Goal: Task Accomplishment & Management: Manage account settings

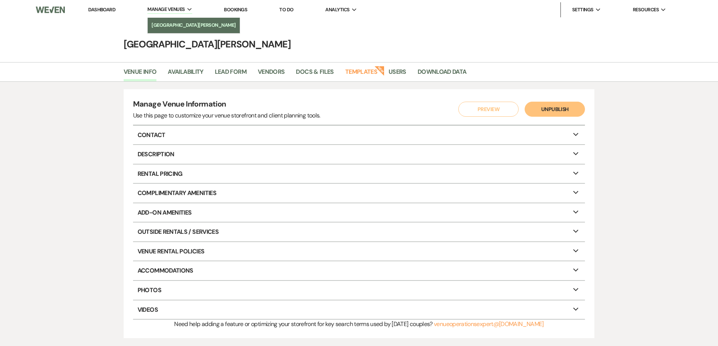
click at [182, 27] on li "[GEOGRAPHIC_DATA][PERSON_NAME]" at bounding box center [193, 25] width 84 height 8
click at [184, 24] on li "[GEOGRAPHIC_DATA][PERSON_NAME]" at bounding box center [193, 25] width 84 height 8
click at [188, 72] on link "Availability" at bounding box center [185, 74] width 35 height 14
select select "3"
select select "2026"
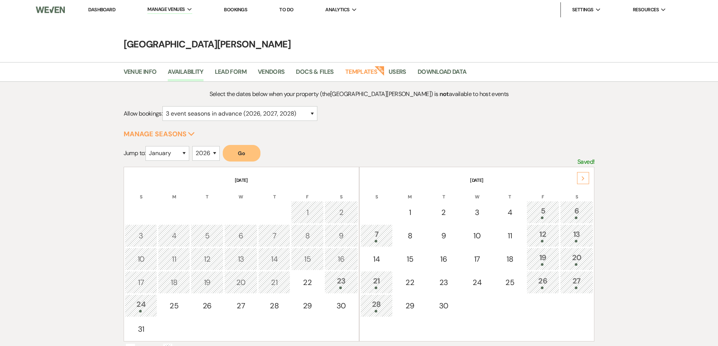
click at [582, 179] on icon "Next" at bounding box center [583, 178] width 4 height 5
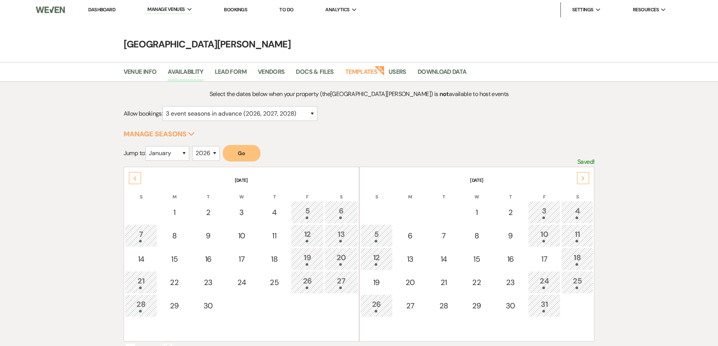
click at [582, 179] on icon "Next" at bounding box center [583, 178] width 4 height 5
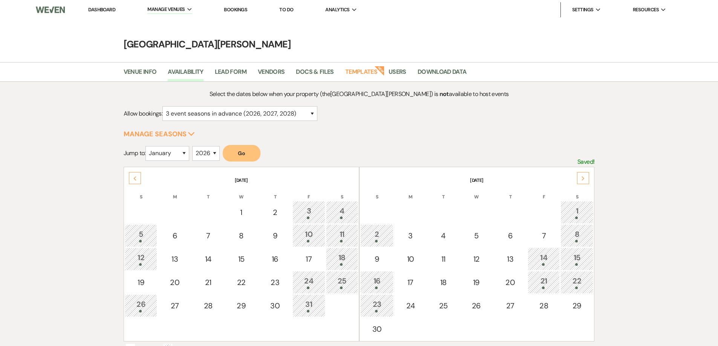
click at [582, 179] on icon "Next" at bounding box center [583, 178] width 4 height 5
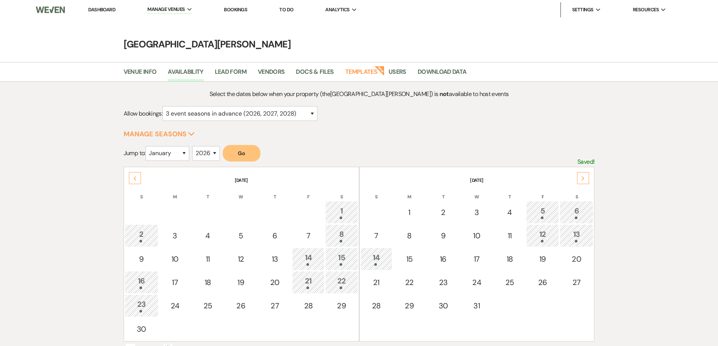
click at [582, 179] on icon "Next" at bounding box center [583, 178] width 4 height 5
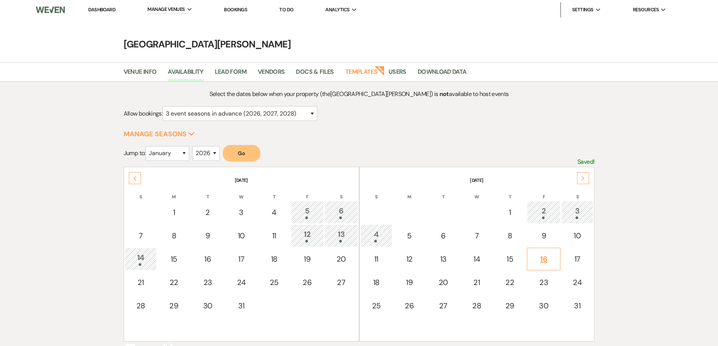
click at [545, 260] on div "16" at bounding box center [543, 259] width 25 height 11
select select "other"
select select "false"
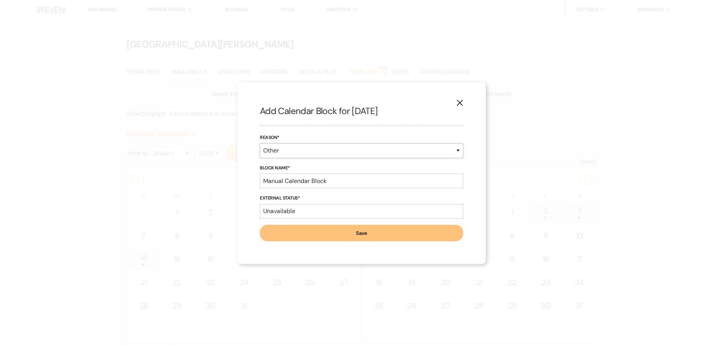
click at [346, 153] on select "Booked Event Hold Other" at bounding box center [361, 151] width 203 height 15
select select "hold"
click at [260, 158] on select "Booked Event Hold Other" at bounding box center [361, 151] width 203 height 15
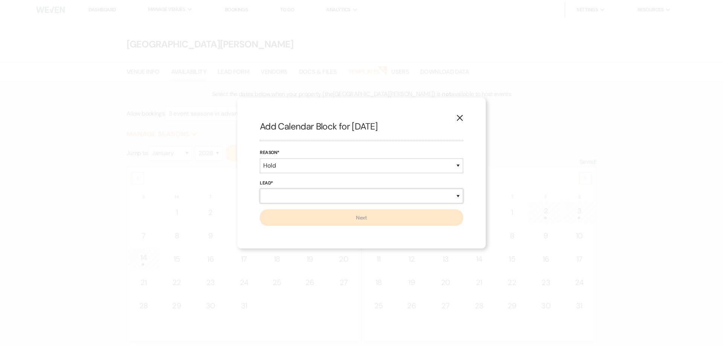
click at [270, 196] on select "New Lead Existing Lead" at bounding box center [361, 196] width 203 height 15
select select "newLead"
click at [260, 189] on select "New Lead Existing Lead" at bounding box center [361, 196] width 203 height 15
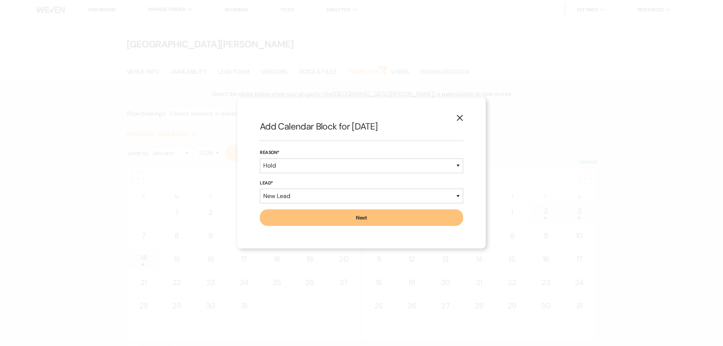
click at [358, 216] on button "Next" at bounding box center [361, 217] width 203 height 17
select select "586"
select select "false"
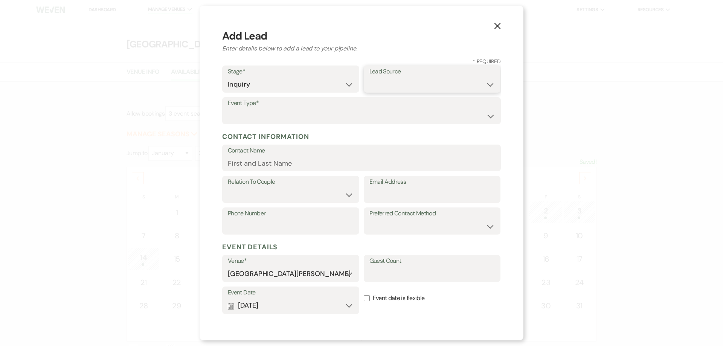
click at [407, 80] on select "Weven Venue Website Instagram Facebook Pinterest Google The Knot Wedding Wire H…" at bounding box center [433, 84] width 126 height 15
click at [392, 83] on select "Weven Venue Website Instagram Facebook Pinterest Google The Knot Wedding Wire H…" at bounding box center [433, 84] width 126 height 15
click at [278, 113] on select "Wedding Anniversary Party Baby Shower Bachelorette / Bachelor Party Birthday Pa…" at bounding box center [362, 116] width 268 height 15
select select "13"
click at [241, 165] on input "Contact Name" at bounding box center [362, 163] width 268 height 15
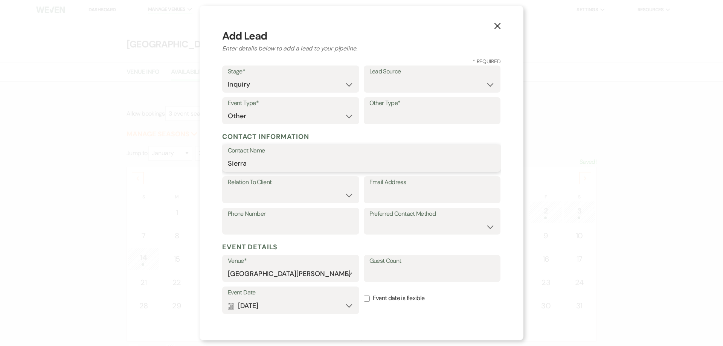
type input "Sierra"
click at [405, 107] on label "Other Type*" at bounding box center [433, 103] width 126 height 11
click at [405, 109] on input "Other Type*" at bounding box center [433, 116] width 126 height 15
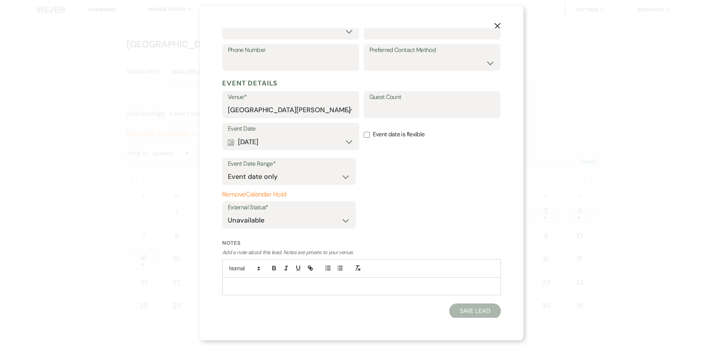
scroll to position [165, 0]
type input "styled shoot"
click at [470, 308] on button "Save Lead" at bounding box center [475, 310] width 52 height 15
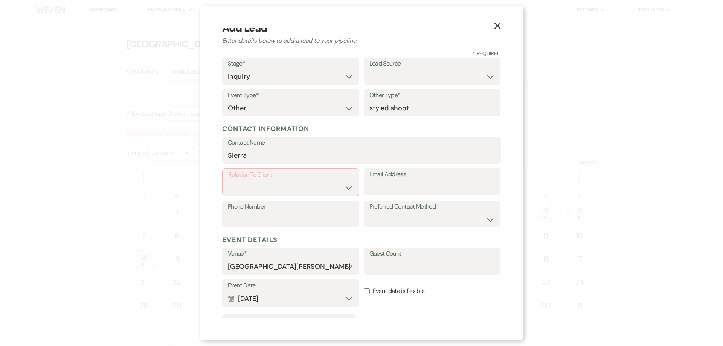
scroll to position [0, 0]
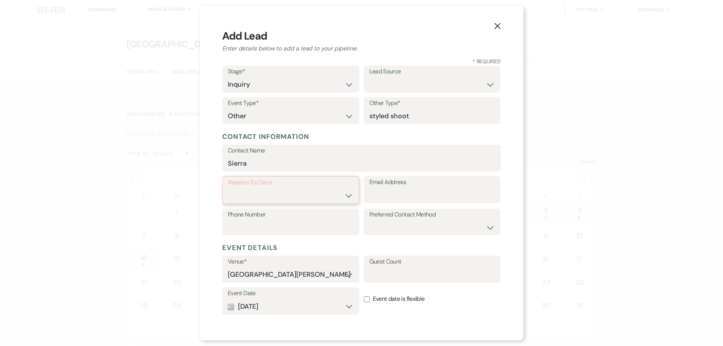
click at [262, 190] on select "Client Event Planner Parent of Client Family Member Friend Other" at bounding box center [290, 195] width 125 height 15
select select "2"
click at [228, 188] on select "Client Event Planner Parent of Client Family Member Friend Other" at bounding box center [290, 195] width 125 height 15
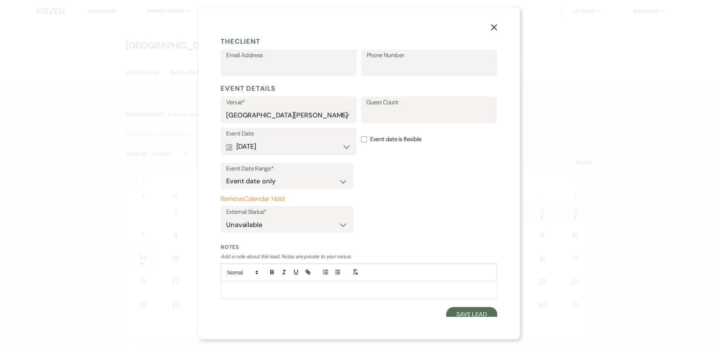
scroll to position [212, 0]
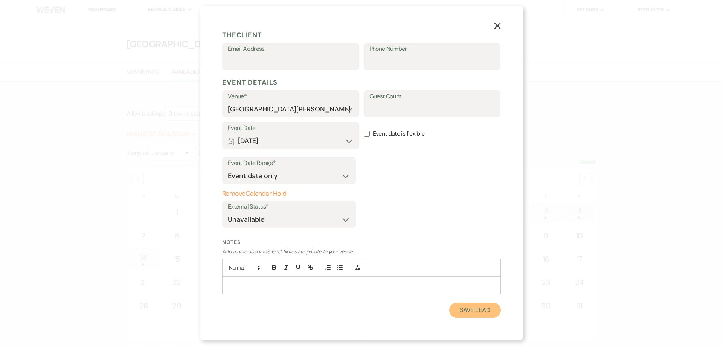
click at [474, 308] on button "Save Lead" at bounding box center [475, 310] width 52 height 15
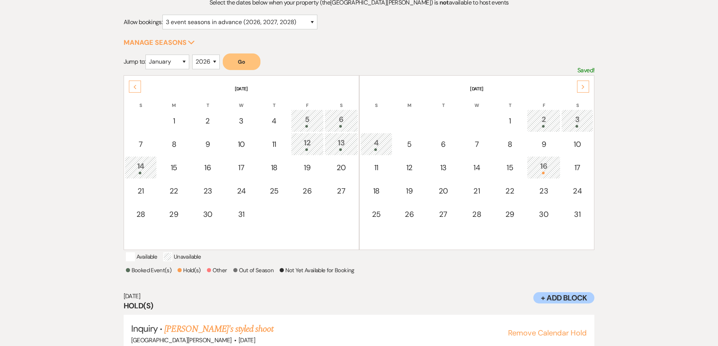
scroll to position [122, 0]
